Goal: Task Accomplishment & Management: Complete application form

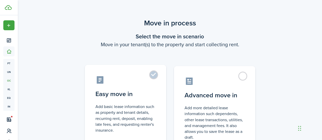
click at [153, 74] on label "Easy move in Add basic lease information such as property and tenant details, r…" at bounding box center [125, 107] width 81 height 85
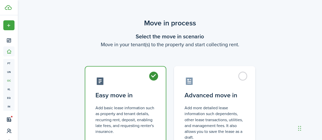
radio input "true"
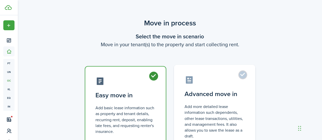
scroll to position [49, 0]
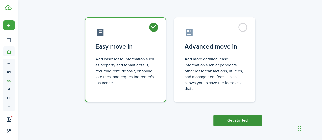
click at [235, 121] on button "Get started" at bounding box center [237, 120] width 48 height 11
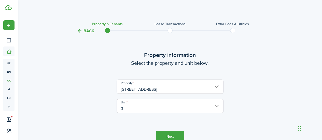
scroll to position [26, 0]
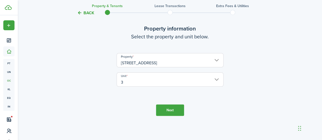
click at [168, 109] on button "Next" at bounding box center [170, 110] width 28 height 11
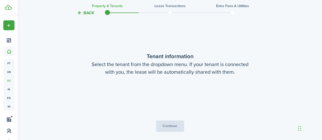
scroll to position [132, 0]
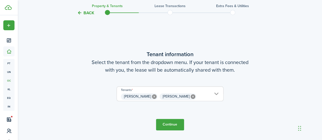
click at [172, 123] on button "Continue" at bounding box center [170, 124] width 28 height 11
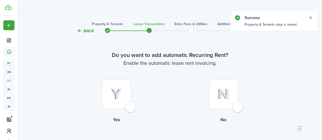
click at [131, 106] on div at bounding box center [116, 94] width 29 height 29
radio input "true"
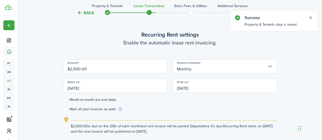
scroll to position [140, 0]
